Goal: Information Seeking & Learning: Check status

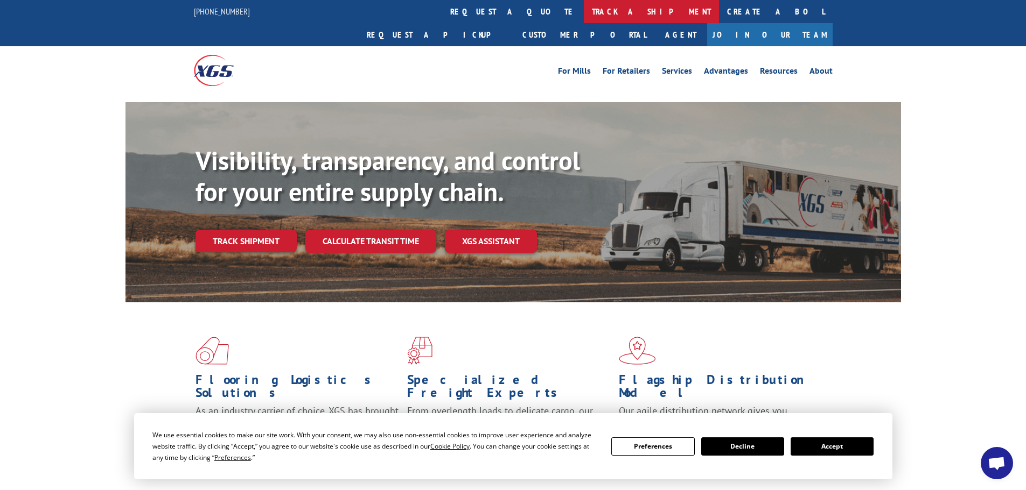
click at [584, 11] on link "track a shipment" at bounding box center [651, 11] width 135 height 23
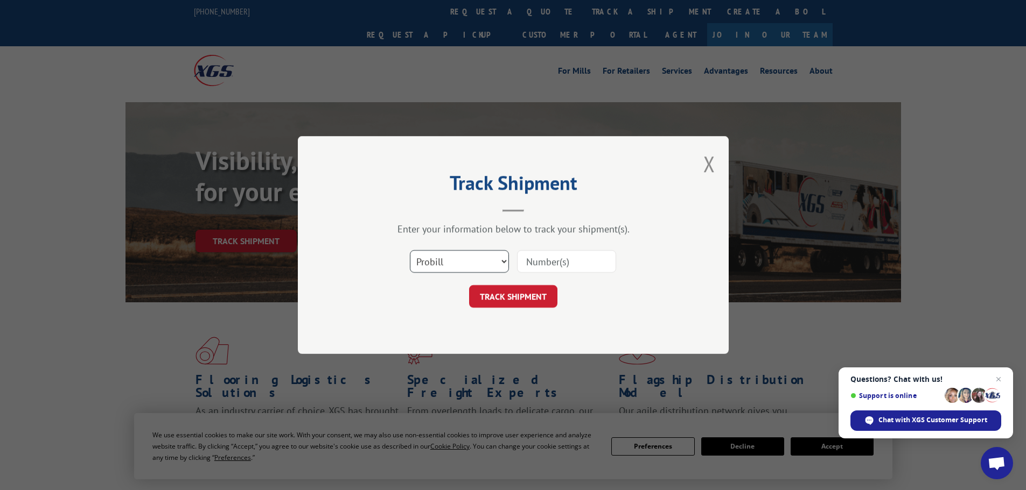
click at [482, 256] on select "Select category... Probill BOL PO" at bounding box center [459, 261] width 99 height 23
select select "bol"
click at [410, 250] on select "Select category... Probill BOL PO" at bounding box center [459, 261] width 99 height 23
click at [557, 263] on input at bounding box center [566, 261] width 99 height 23
paste input "5549160"
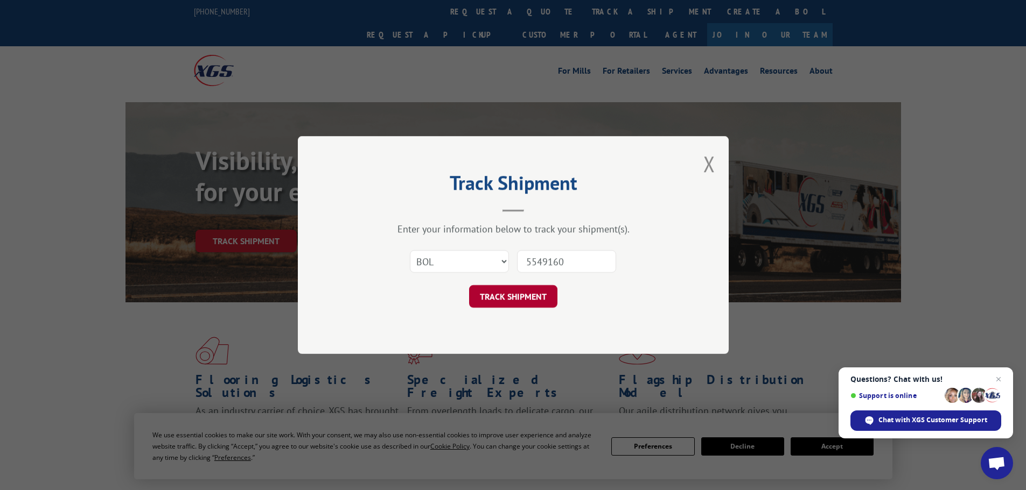
type input "5549160"
click at [505, 301] on button "TRACK SHIPMENT" at bounding box center [513, 296] width 88 height 23
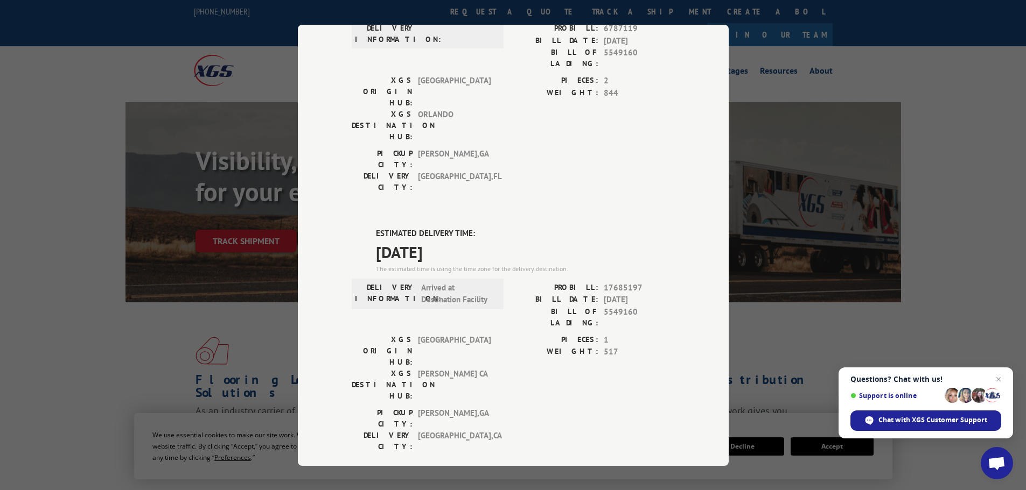
scroll to position [121, 0]
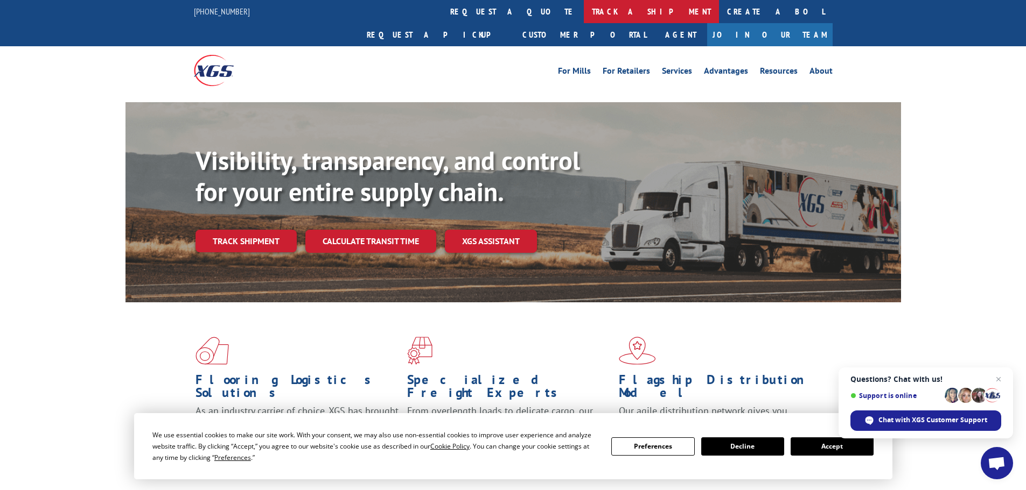
click at [584, 9] on link "track a shipment" at bounding box center [651, 11] width 135 height 23
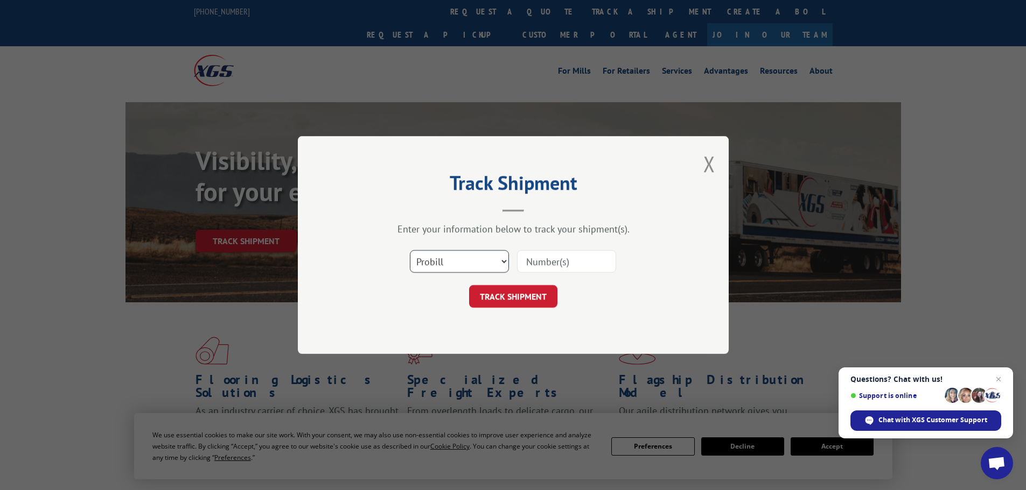
click at [451, 263] on select "Select category... Probill BOL PO" at bounding box center [459, 261] width 99 height 23
select select "bol"
click at [410, 250] on select "Select category... Probill BOL PO" at bounding box center [459, 261] width 99 height 23
click at [568, 268] on input at bounding box center [566, 261] width 99 height 23
paste input "5530793"
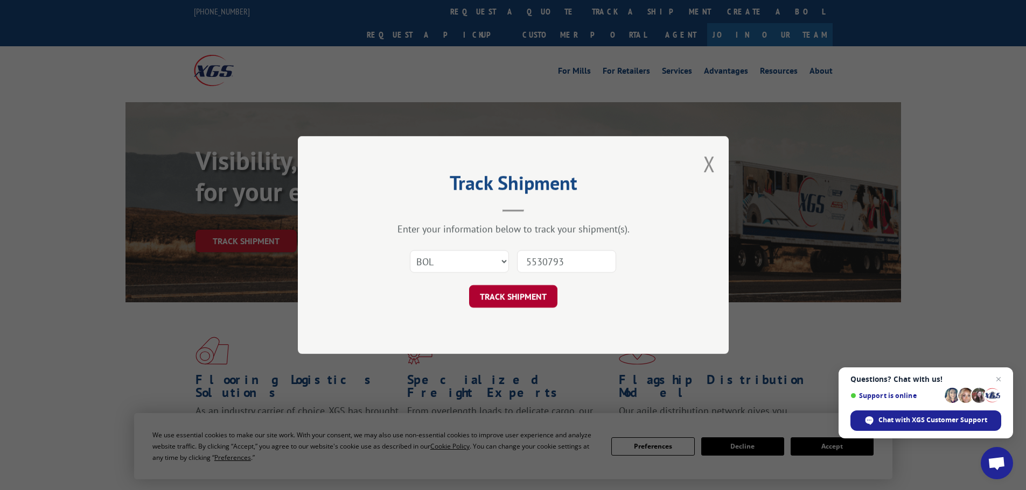
type input "5530793"
click at [517, 293] on button "TRACK SHIPMENT" at bounding box center [513, 296] width 88 height 23
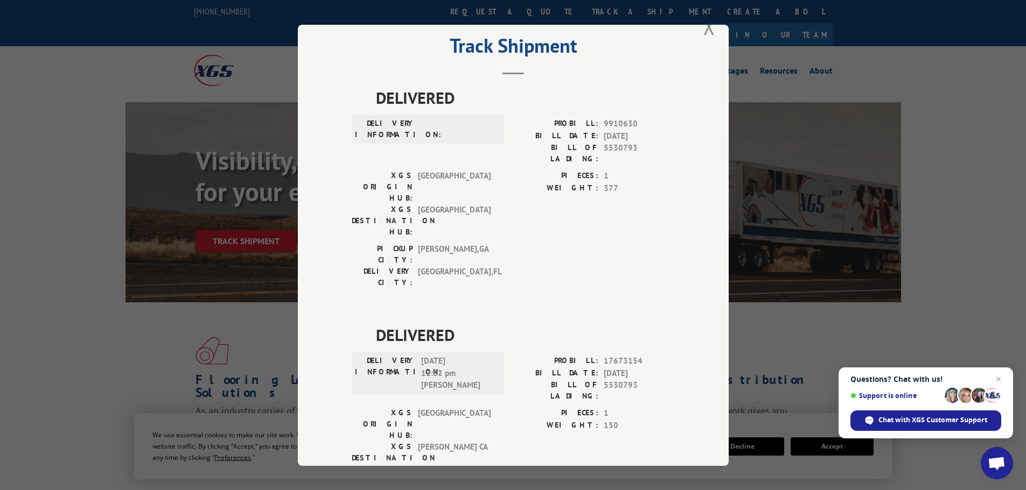
scroll to position [40, 0]
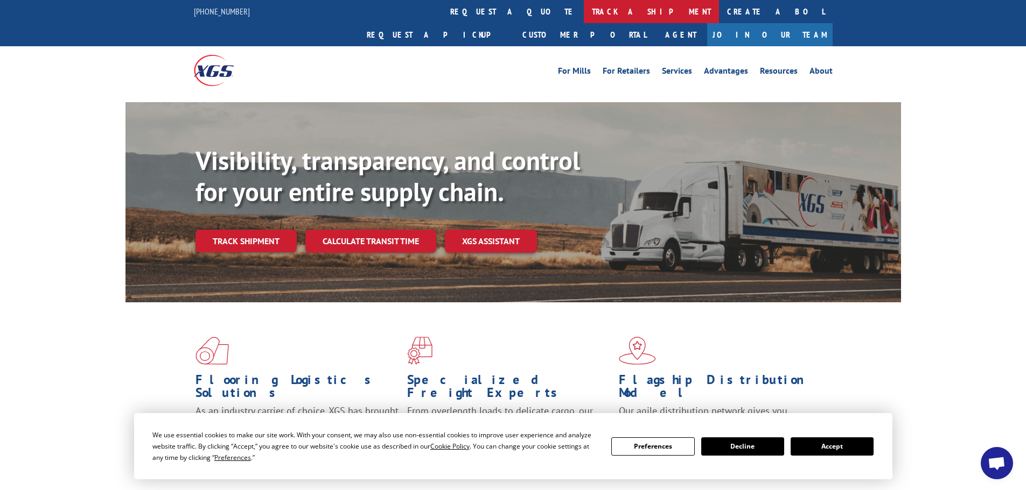
click at [584, 13] on link "track a shipment" at bounding box center [651, 11] width 135 height 23
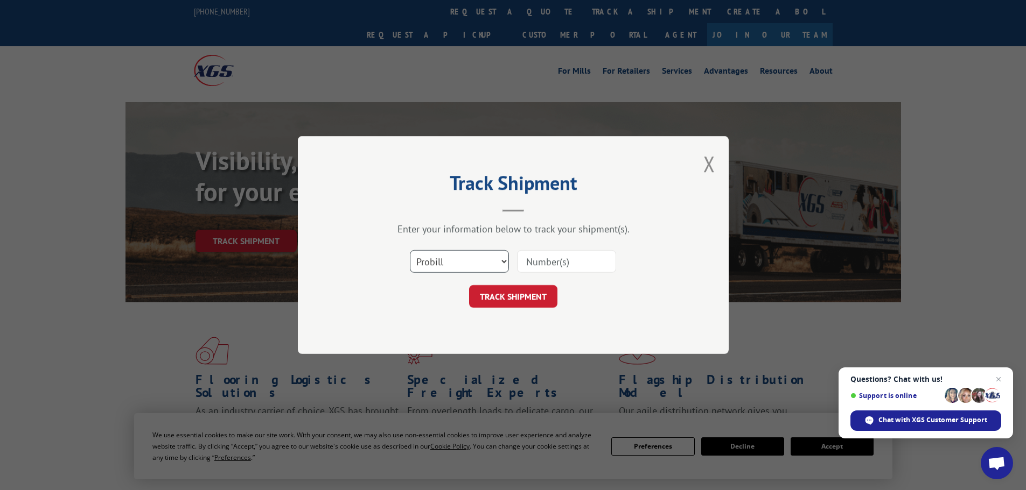
click at [495, 267] on select "Select category... Probill BOL PO" at bounding box center [459, 261] width 99 height 23
select select "bol"
click at [410, 250] on select "Select category... Probill BOL PO" at bounding box center [459, 261] width 99 height 23
click at [562, 261] on input at bounding box center [566, 261] width 99 height 23
paste input "5591340"
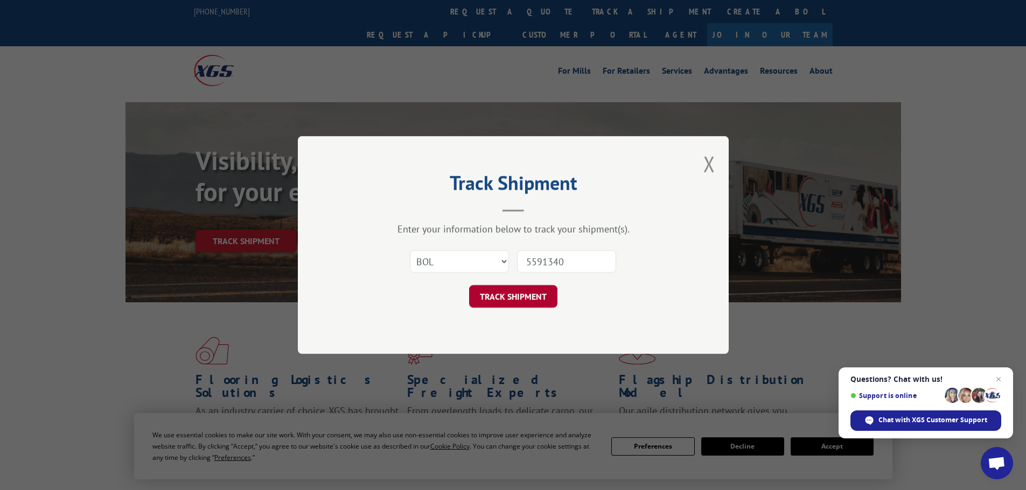
type input "5591340"
click at [510, 293] on button "TRACK SHIPMENT" at bounding box center [513, 296] width 88 height 23
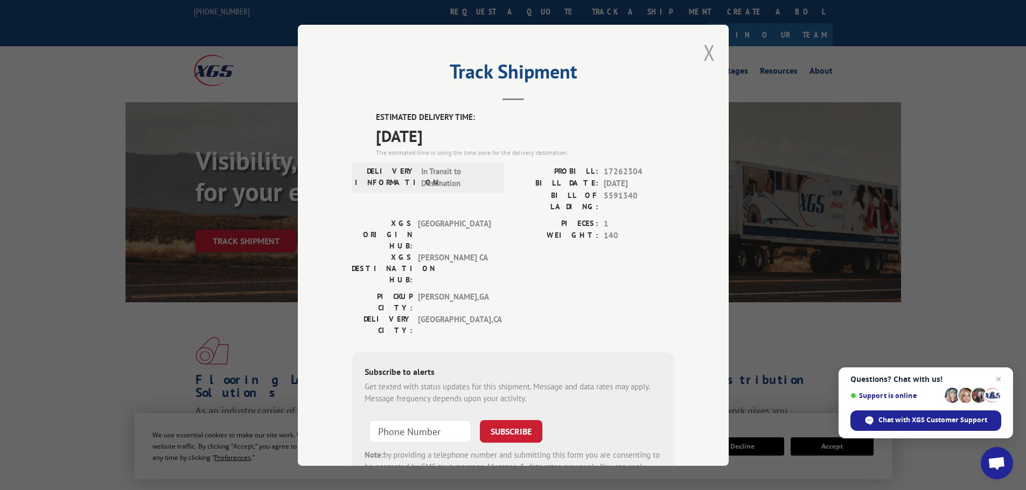
click at [704, 50] on button "Close modal" at bounding box center [709, 52] width 12 height 29
